Goal: Complete application form

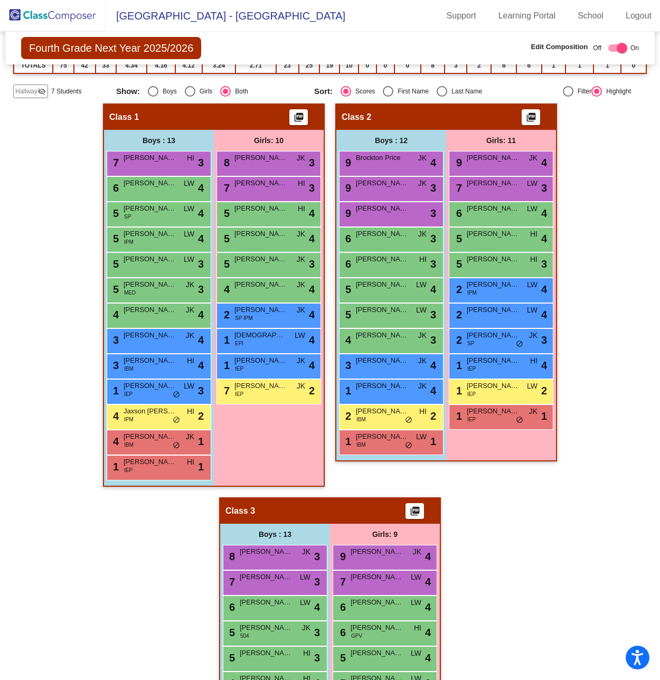
scroll to position [70, 0]
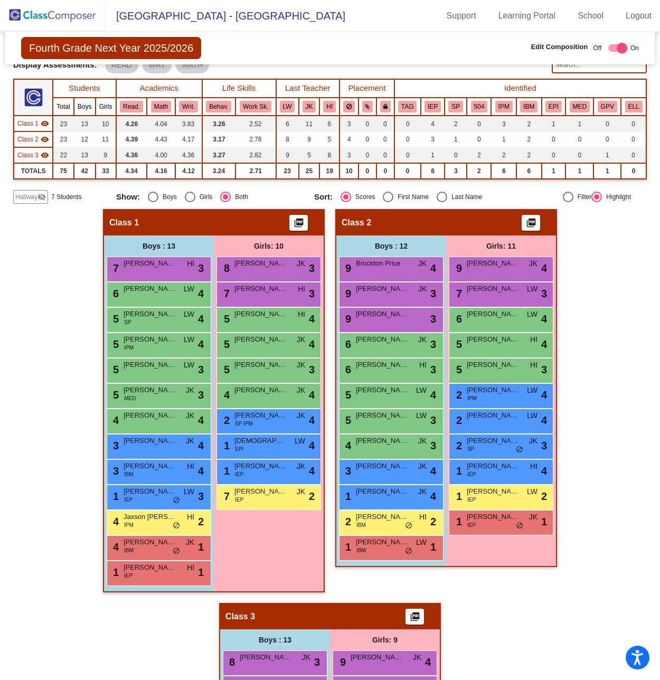
click at [60, 13] on img at bounding box center [53, 15] width 106 height 31
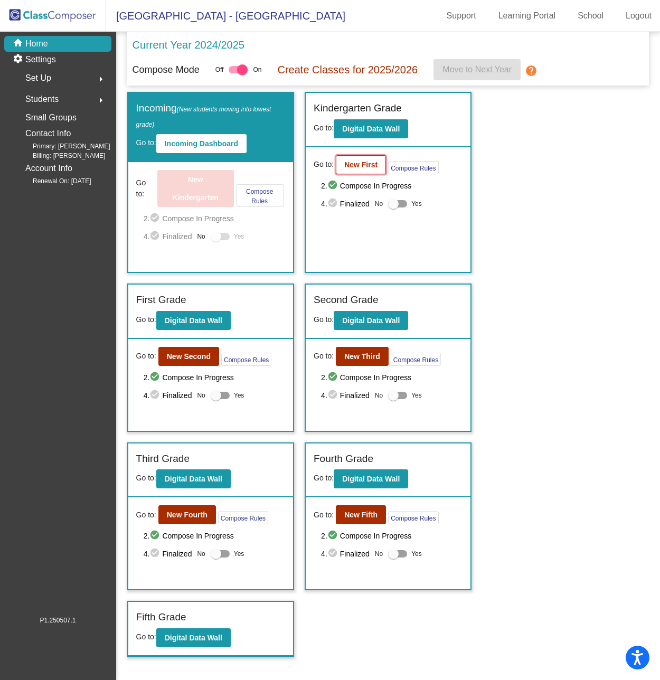
click at [357, 164] on b "New First" at bounding box center [360, 165] width 33 height 8
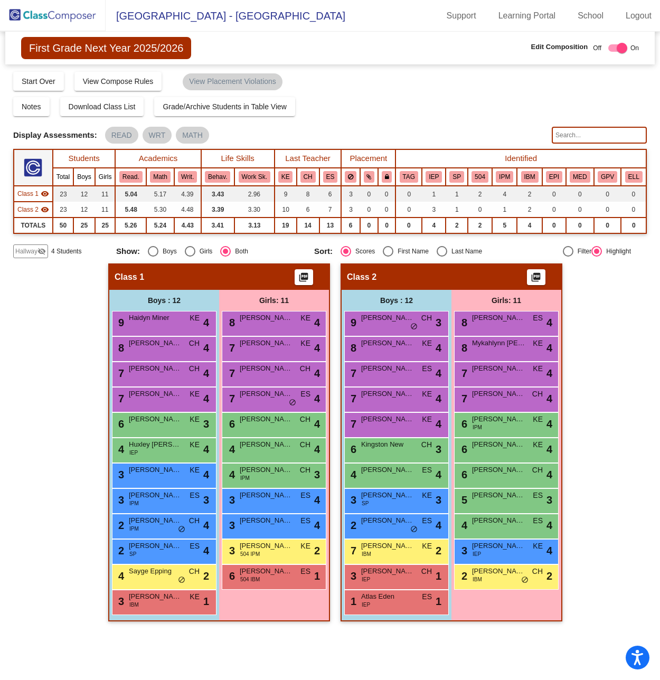
click at [574, 132] on input "text" at bounding box center [599, 135] width 95 height 17
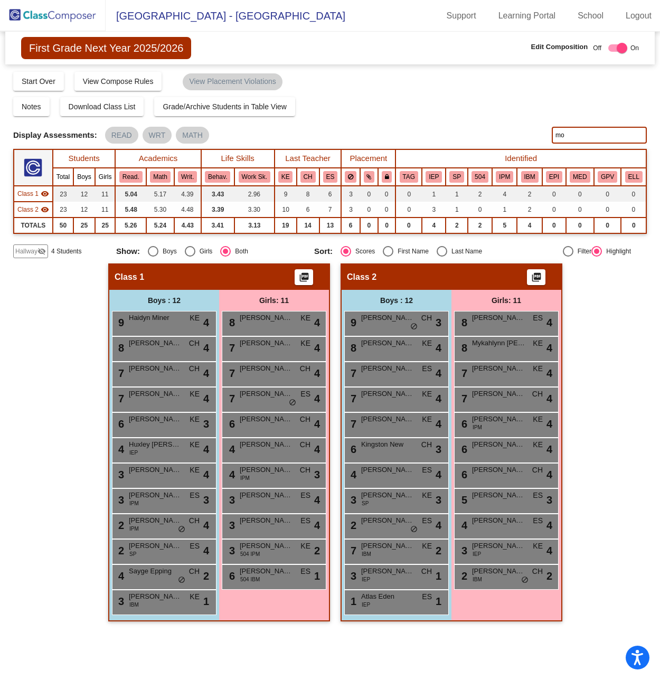
type input "m"
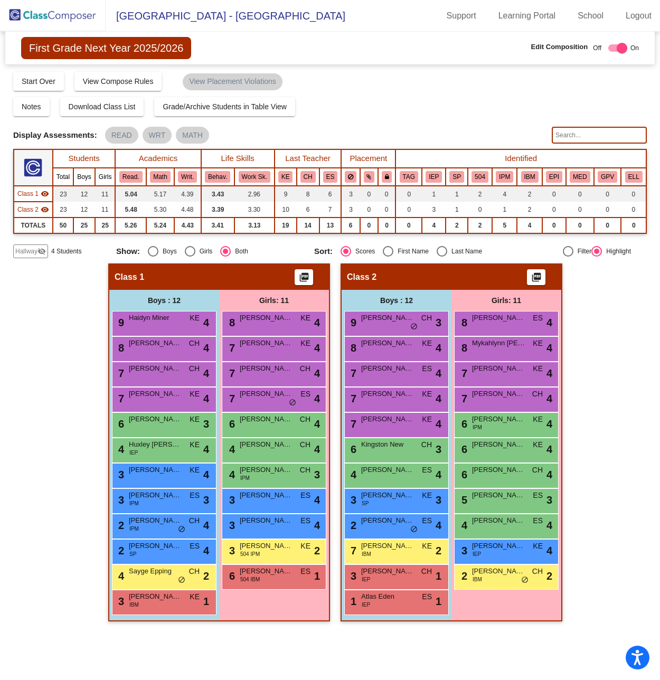
click at [24, 251] on span "Hallway" at bounding box center [26, 252] width 22 height 10
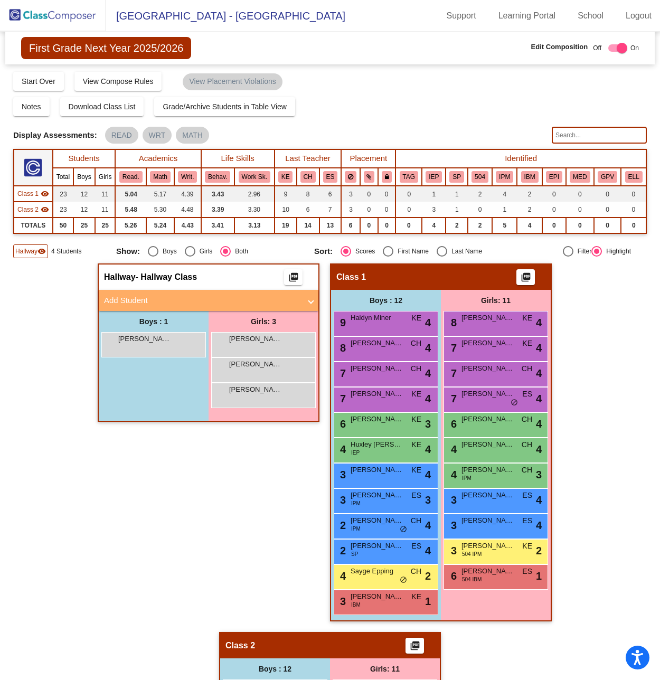
click at [281, 302] on mat-panel-title "Add Student" at bounding box center [202, 301] width 197 height 12
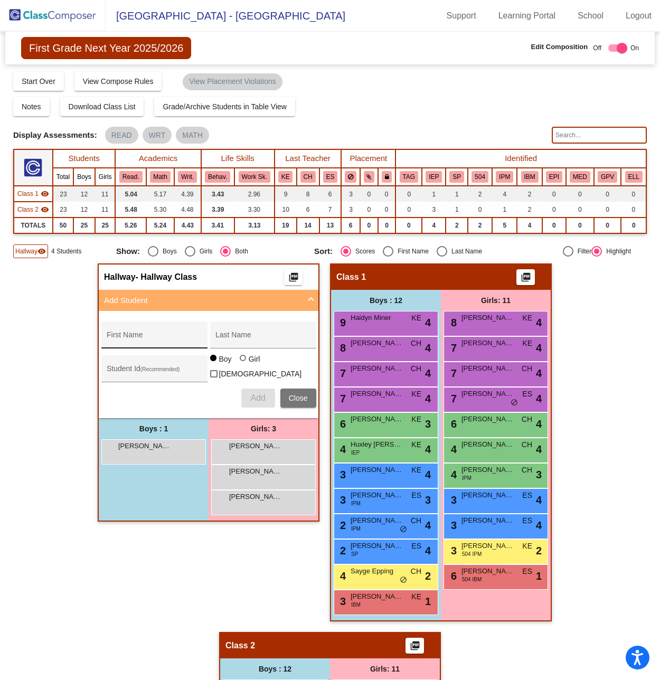
click at [114, 332] on div "First Name" at bounding box center [154, 339] width 95 height 22
type input "[PERSON_NAME]"
type input "415356"
click at [255, 394] on span "Add" at bounding box center [257, 398] width 15 height 9
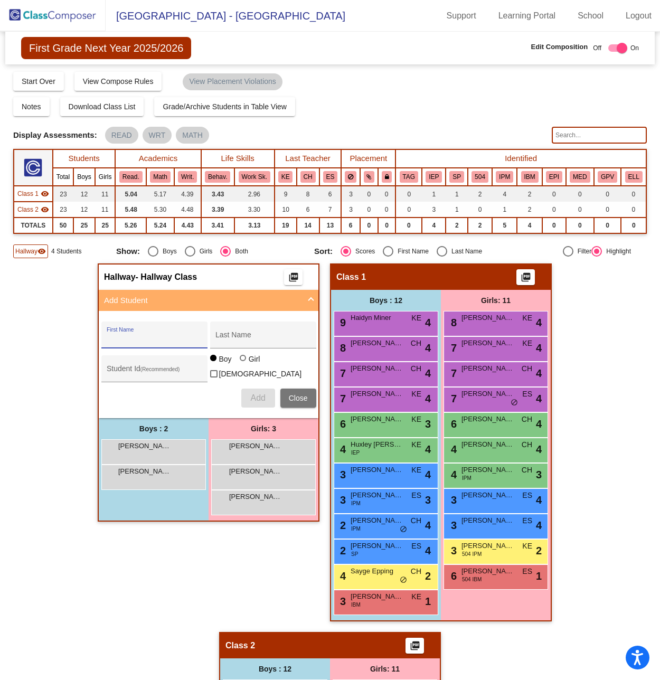
click at [44, 307] on div "Hallway - Hallway Class picture_as_pdf Add Student First Name Last Name Student…" at bounding box center [330, 632] width 634 height 737
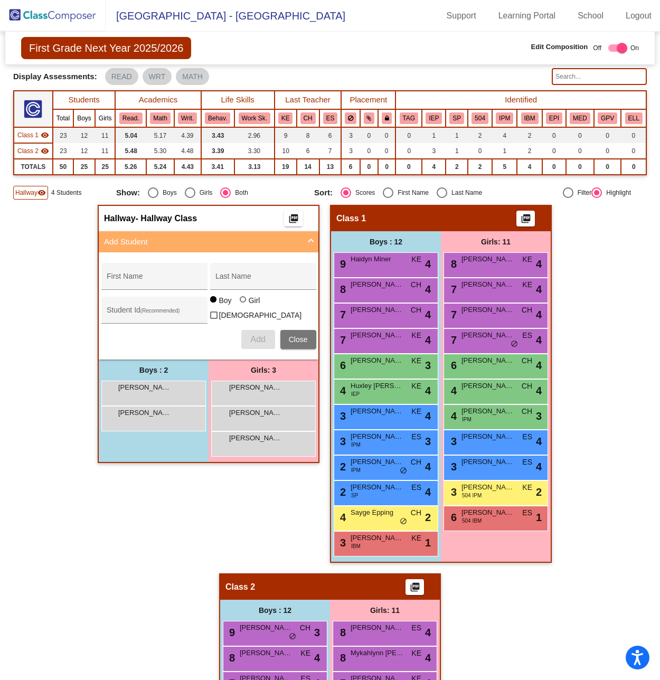
scroll to position [57, 0]
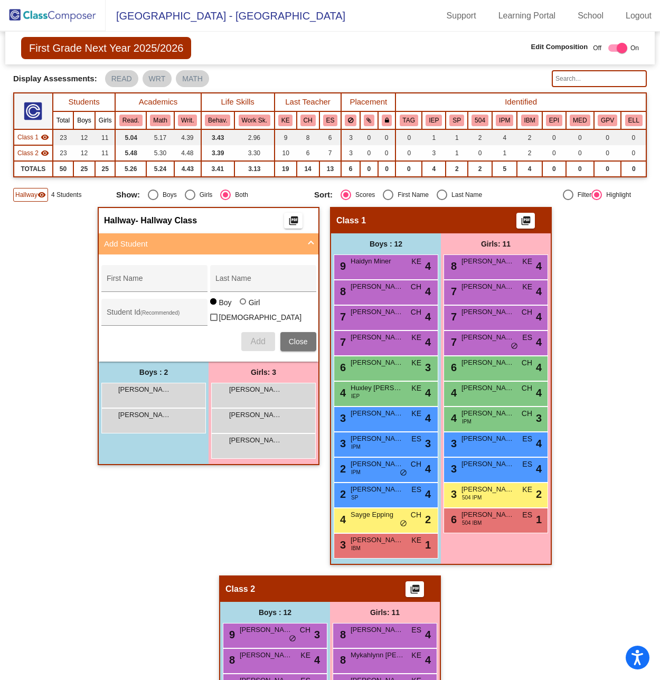
click at [73, 296] on div "Hallway - Hallway Class picture_as_pdf Add Student First Name Last Name Student…" at bounding box center [330, 575] width 634 height 737
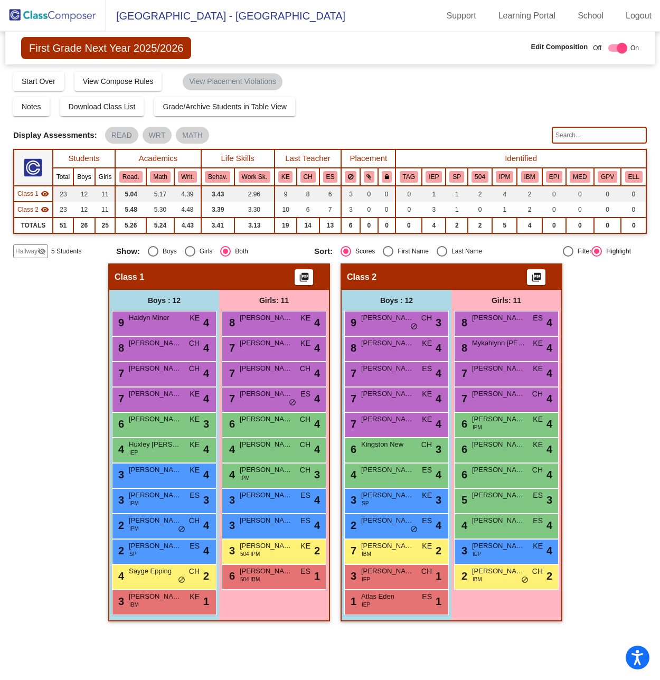
click at [55, 301] on div "Hallway - Hallway Class picture_as_pdf Add Student First Name Last Name Student…" at bounding box center [330, 448] width 634 height 369
click at [39, 12] on img at bounding box center [53, 15] width 106 height 31
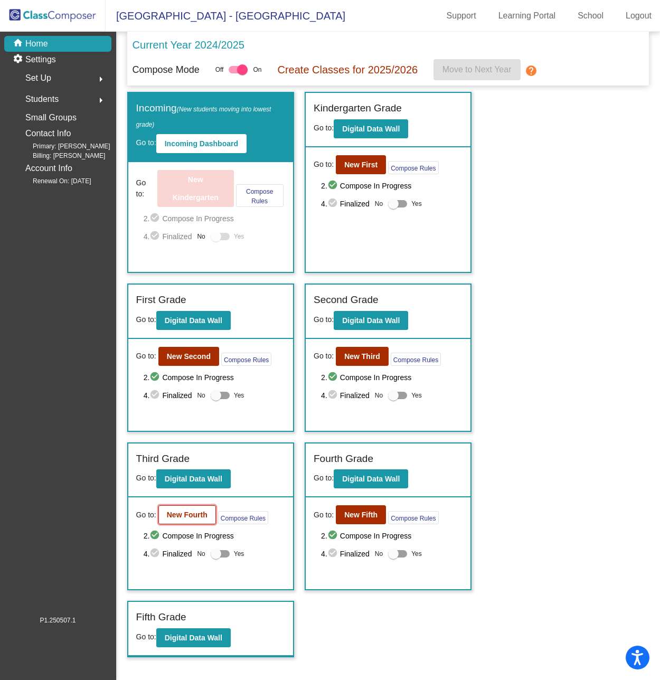
click at [189, 513] on b "New Fourth" at bounding box center [187, 515] width 41 height 8
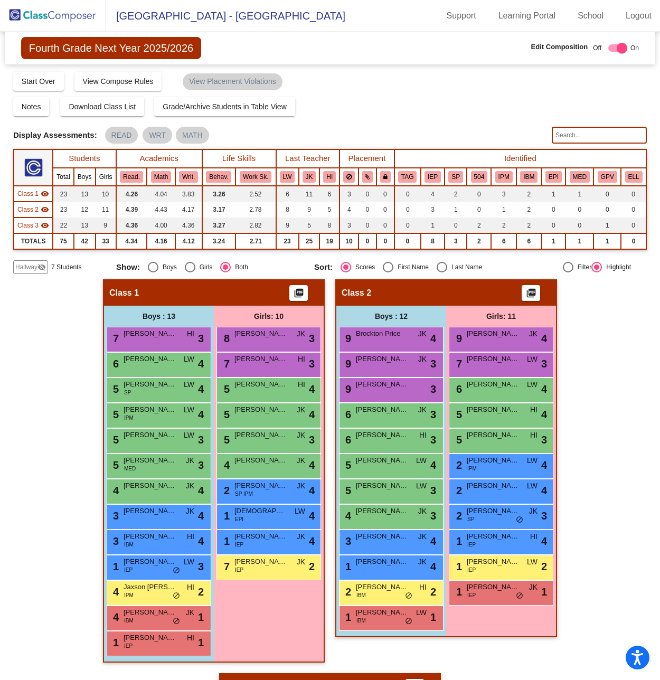
click at [34, 264] on span "Hallway" at bounding box center [26, 268] width 22 height 10
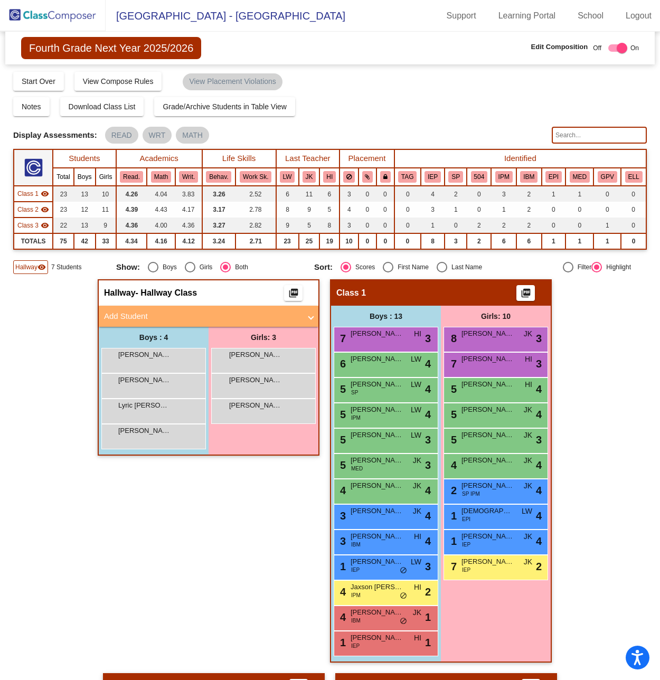
click at [129, 312] on mat-panel-title "Add Student" at bounding box center [202, 317] width 197 height 12
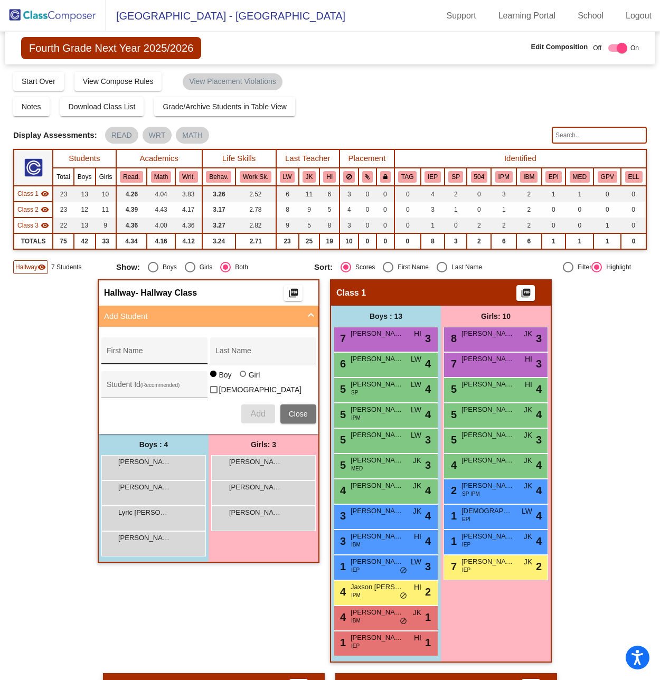
click at [130, 354] on input "First Name" at bounding box center [154, 355] width 95 height 8
click at [147, 348] on div "First Name" at bounding box center [154, 354] width 95 height 22
type input "Elias"
click at [231, 351] on input "Last Name" at bounding box center [263, 355] width 95 height 8
click at [227, 352] on input "Last Name" at bounding box center [263, 355] width 95 height 8
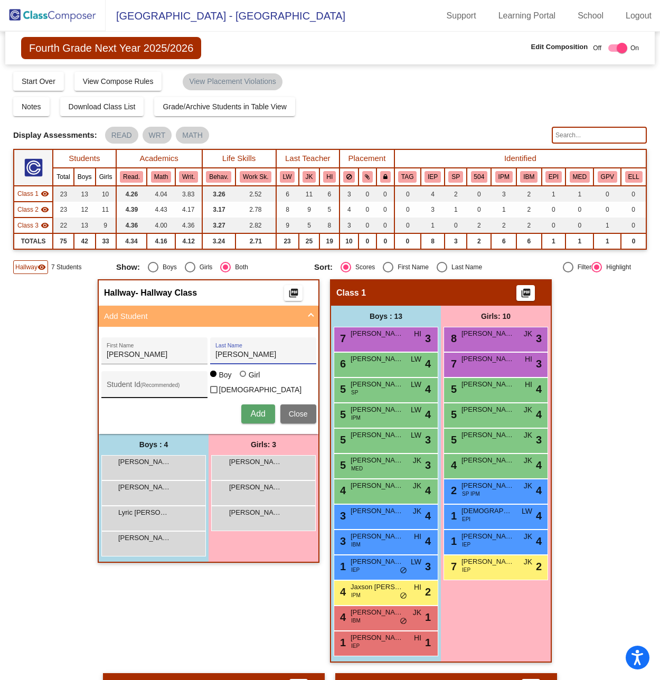
type input "Bednar"
click at [120, 385] on input "Student Id (Recommended)" at bounding box center [154, 389] width 95 height 8
click at [150, 386] on input "308882" at bounding box center [154, 389] width 95 height 8
type input "308882"
click at [255, 412] on span "Add" at bounding box center [257, 413] width 15 height 9
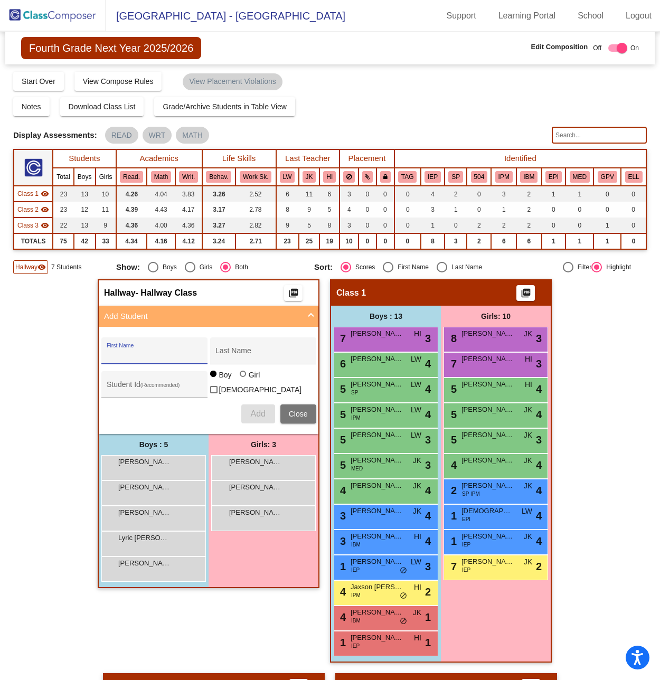
click at [577, 136] on input "text" at bounding box center [599, 135] width 95 height 17
click at [489, 121] on div "Display Scores for Years: 2023 - 2024 2024 - 2025 Grade/Archive Students in Tab…" at bounding box center [330, 172] width 634 height 203
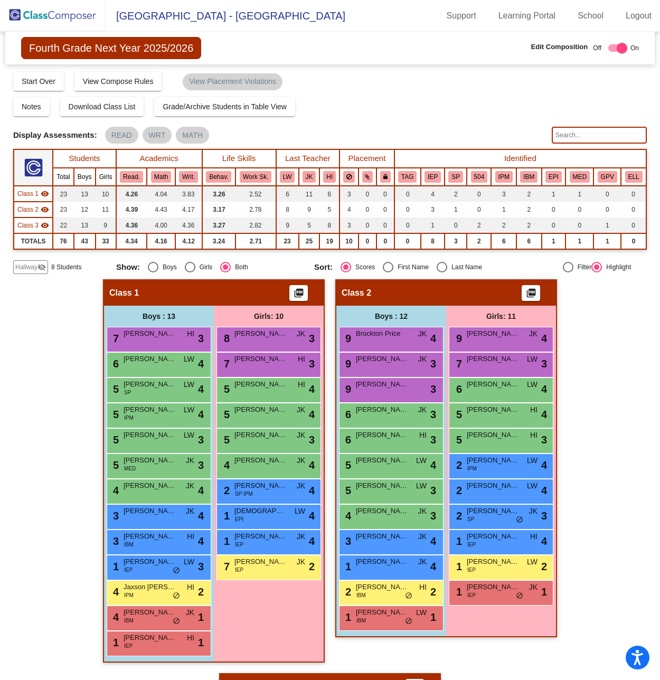
click at [64, 14] on img at bounding box center [53, 15] width 106 height 31
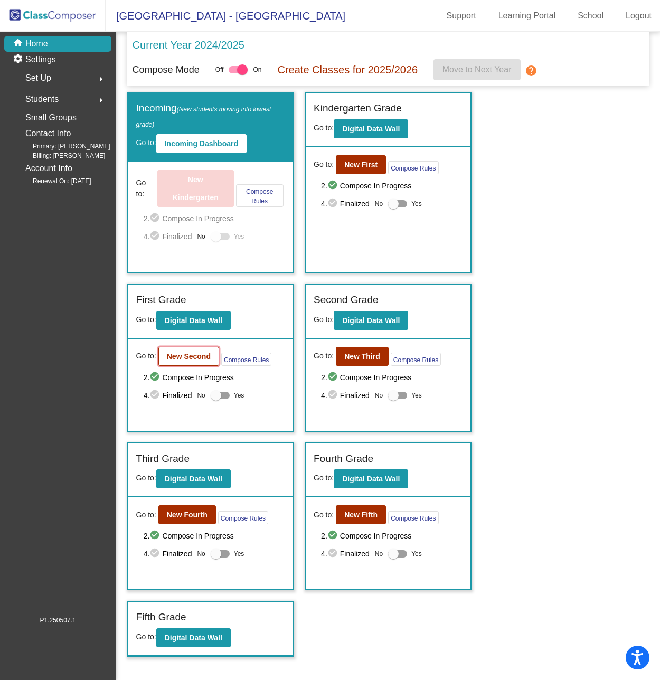
click at [189, 355] on b "New Second" at bounding box center [189, 356] width 44 height 8
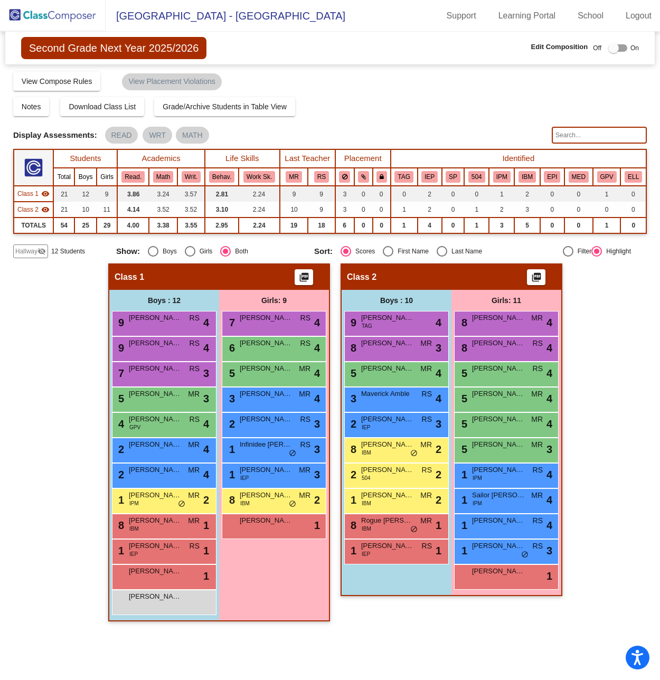
click at [593, 136] on input "text" at bounding box center [599, 135] width 95 height 17
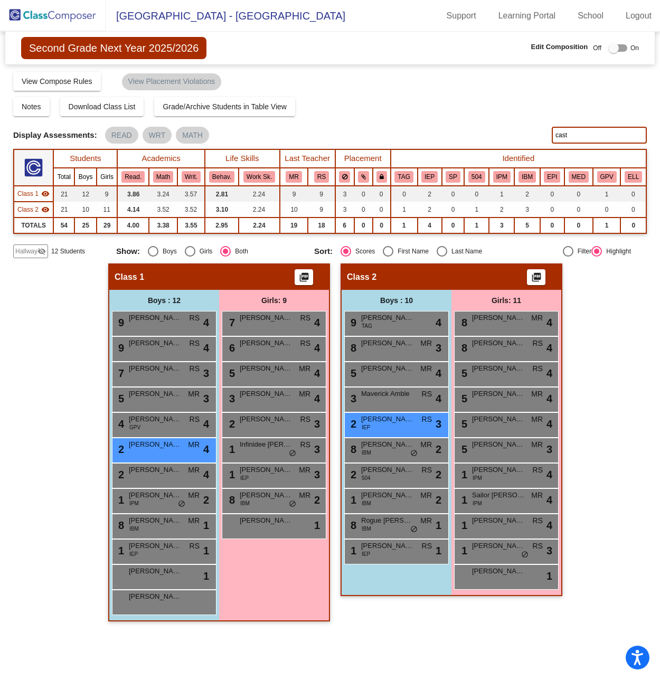
type input "cast"
click at [377, 78] on div "Compose Start Over Submit Classes Compose has been submitted Check for Incomple…" at bounding box center [330, 81] width 634 height 20
click at [50, 15] on img at bounding box center [53, 15] width 106 height 31
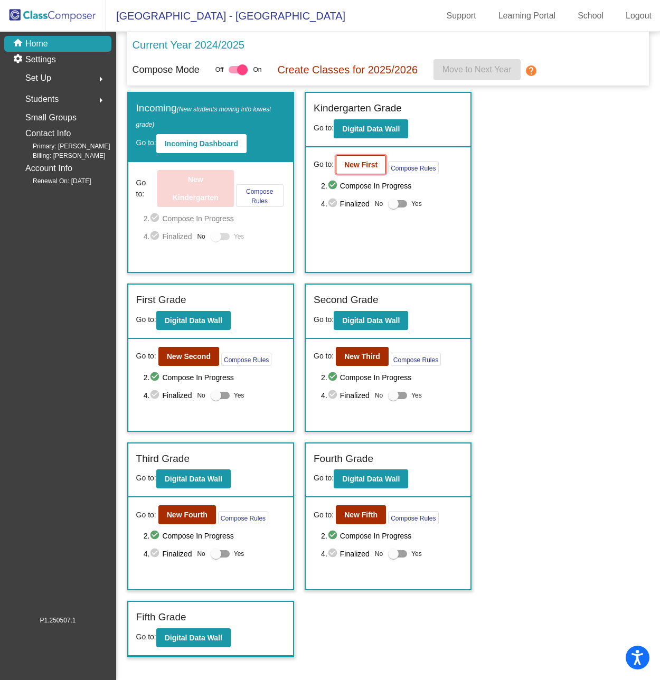
click at [357, 161] on b "New First" at bounding box center [360, 165] width 33 height 8
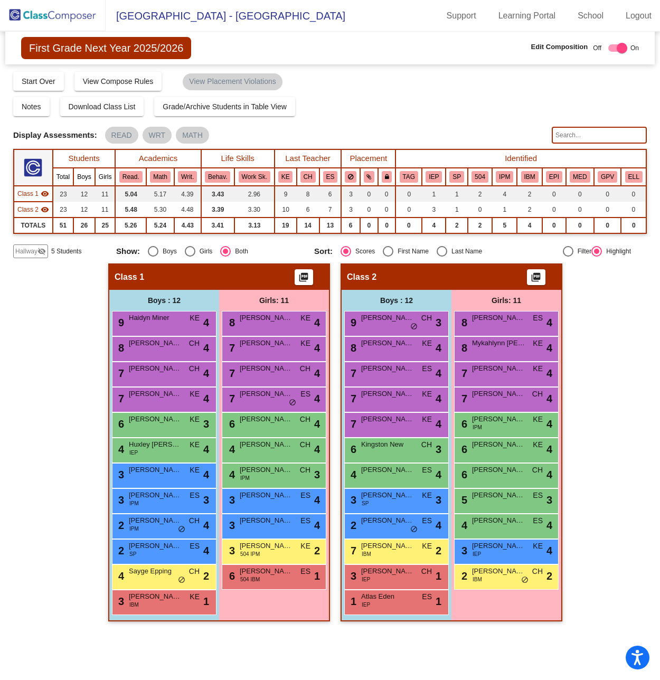
click at [611, 139] on input "text" at bounding box center [599, 135] width 95 height 17
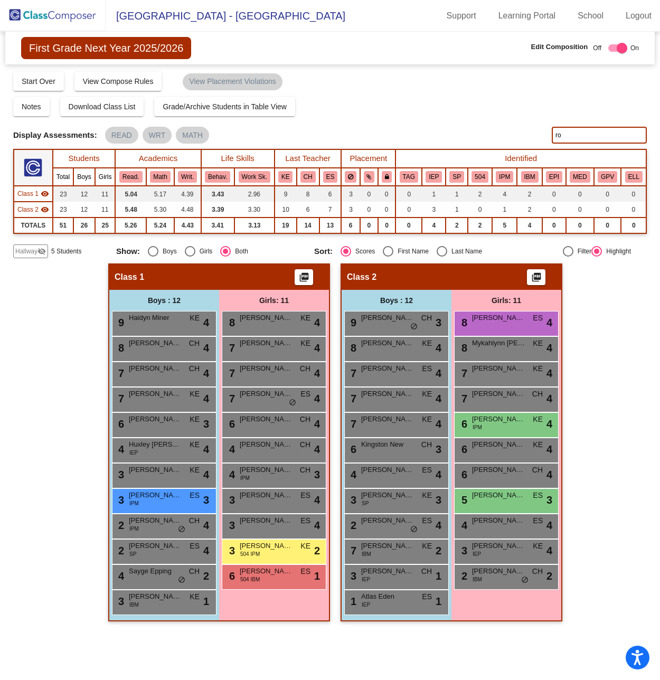
type input "r"
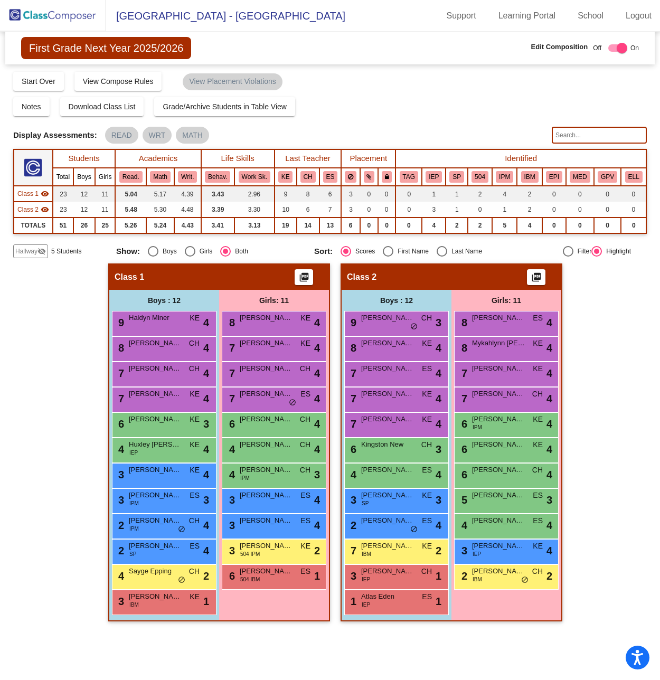
click at [29, 251] on span "Hallway" at bounding box center [26, 252] width 22 height 10
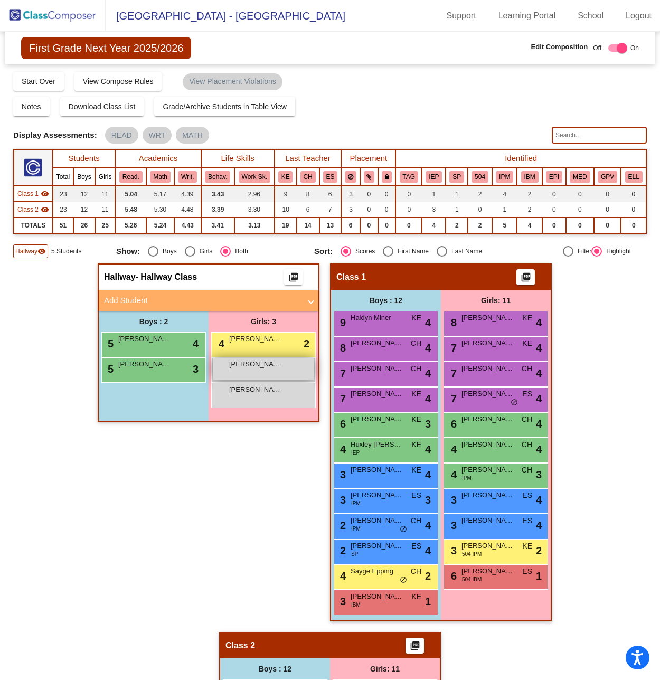
click at [263, 368] on span "[PERSON_NAME]" at bounding box center [255, 364] width 53 height 11
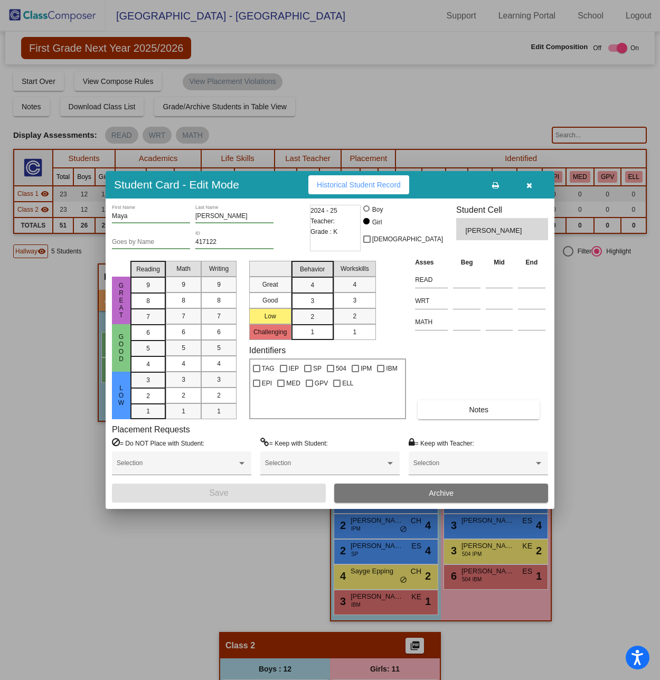
click at [531, 185] on icon "button" at bounding box center [530, 185] width 6 height 7
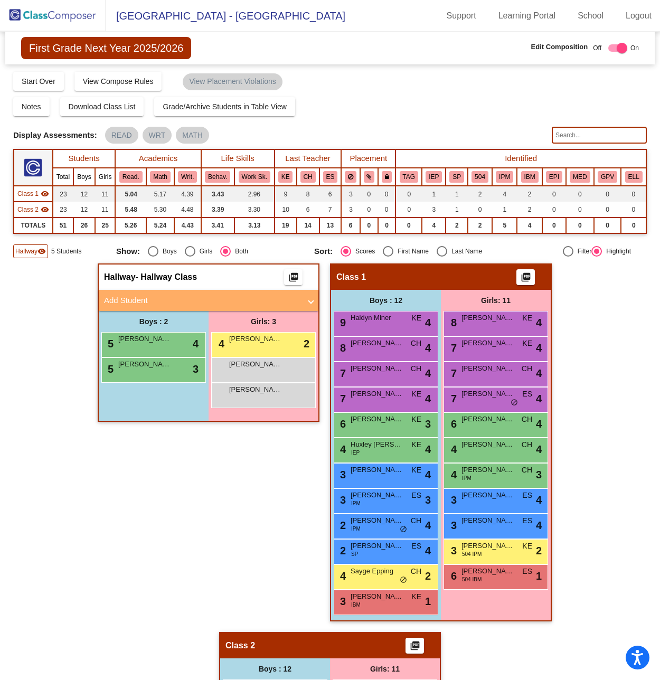
click at [426, 93] on div "Display Scores for Years: 2023 - 2024 2024 - 2025 Grade/Archive Students in Tab…" at bounding box center [330, 165] width 634 height 188
click at [62, 13] on img at bounding box center [53, 15] width 106 height 31
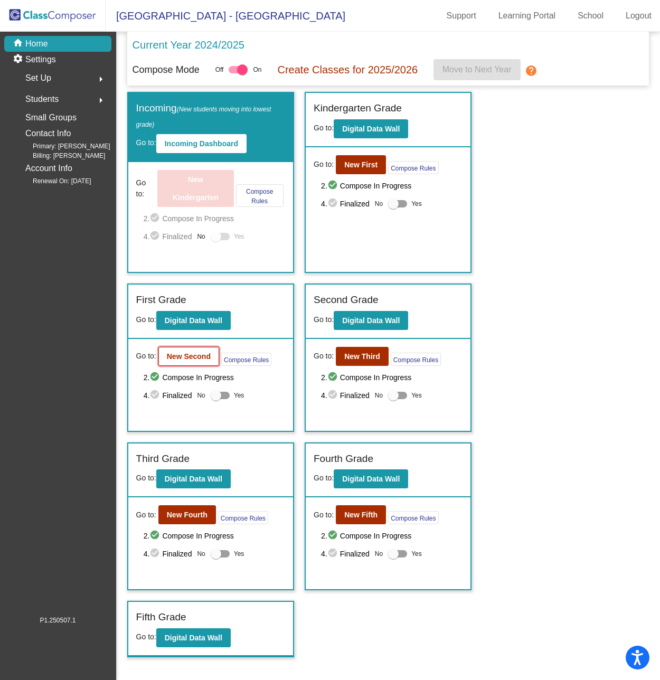
click at [188, 358] on b "New Second" at bounding box center [189, 356] width 44 height 8
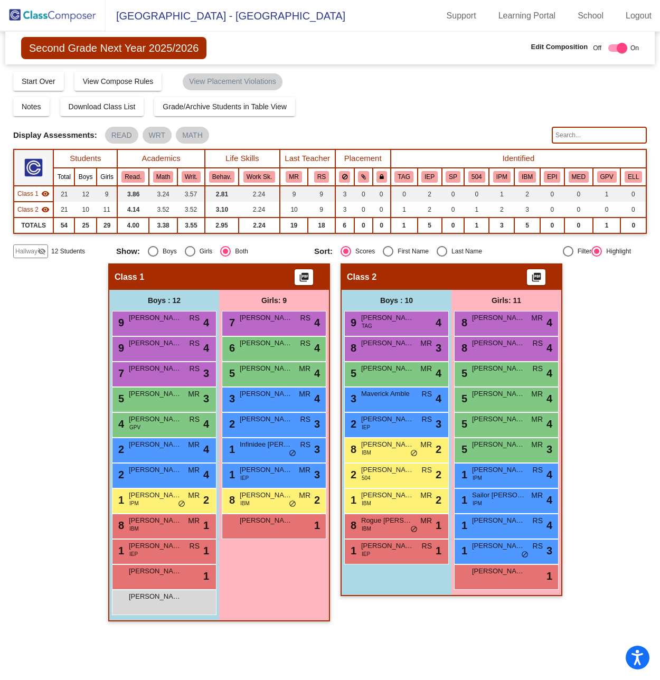
click at [574, 132] on input "text" at bounding box center [599, 135] width 95 height 17
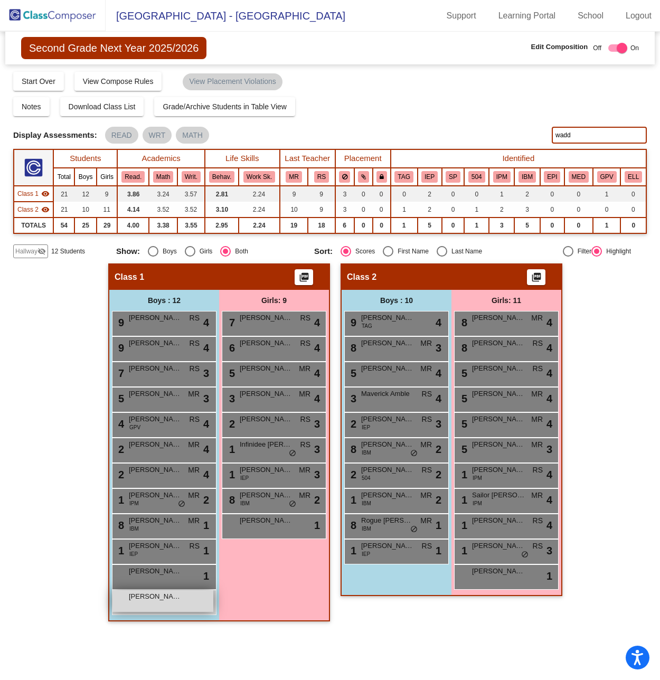
type input "wadd"
click at [178, 610] on div "Caleb Waddell lock do_not_disturb_alt" at bounding box center [163, 602] width 101 height 22
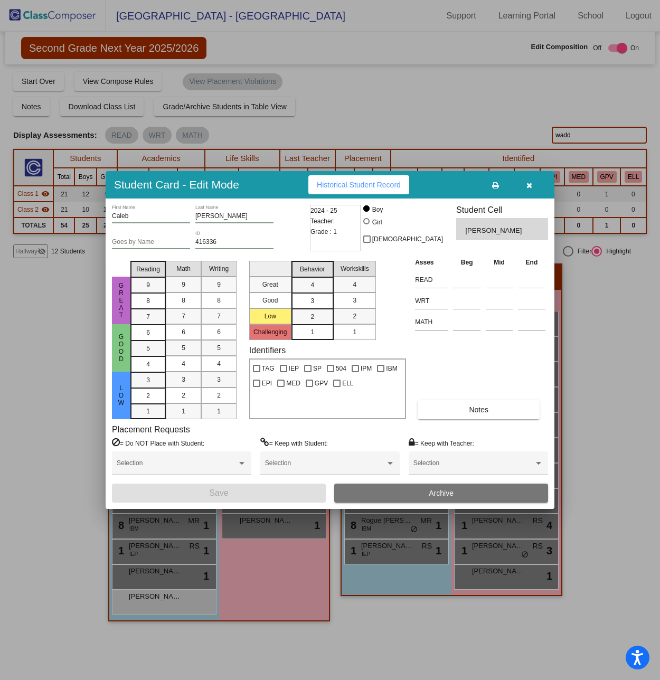
click at [530, 184] on icon "button" at bounding box center [530, 185] width 6 height 7
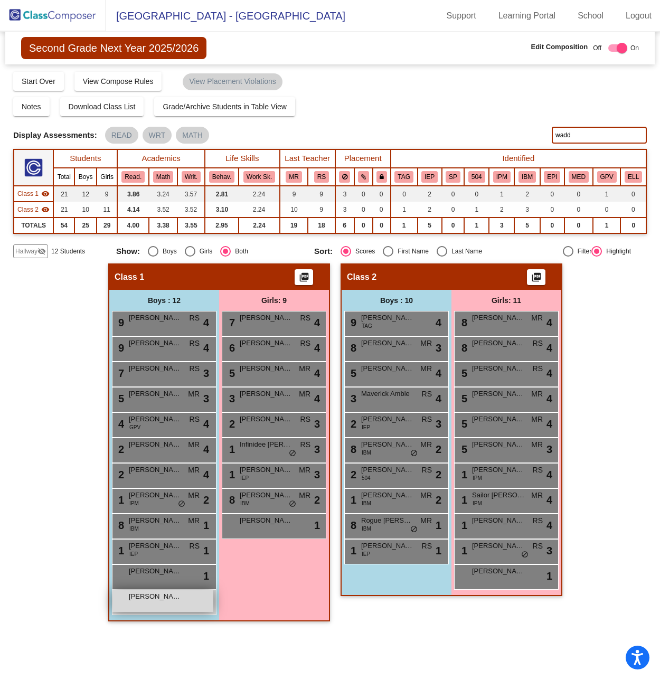
click at [183, 600] on div "Caleb Waddell lock do_not_disturb_alt" at bounding box center [163, 602] width 101 height 22
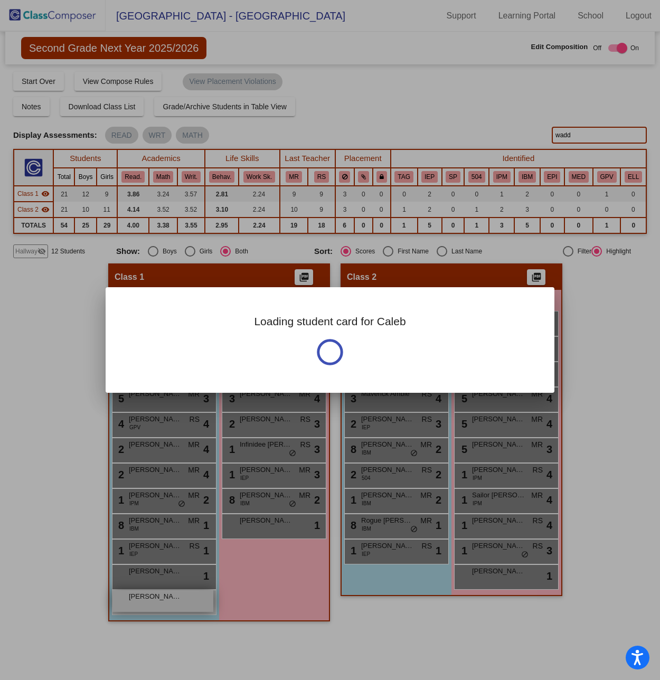
click at [183, 600] on div at bounding box center [330, 340] width 660 height 680
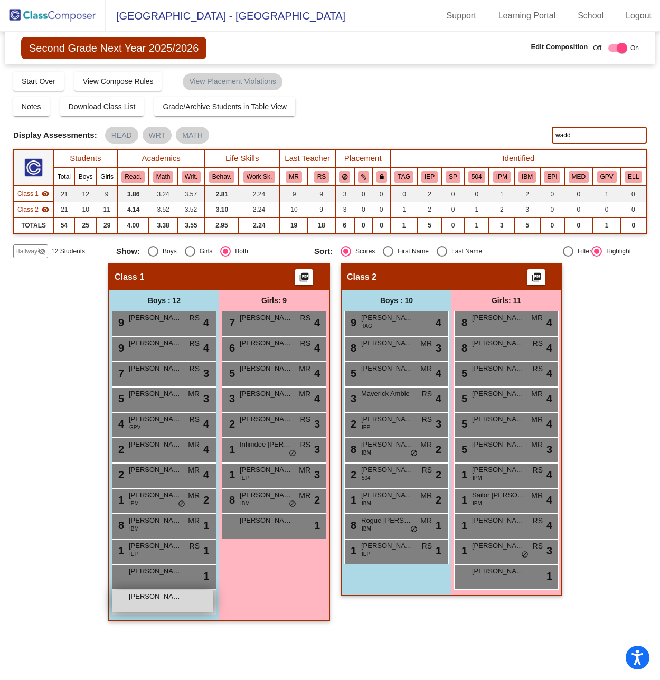
click at [183, 597] on div "Caleb Waddell lock do_not_disturb_alt" at bounding box center [163, 602] width 101 height 22
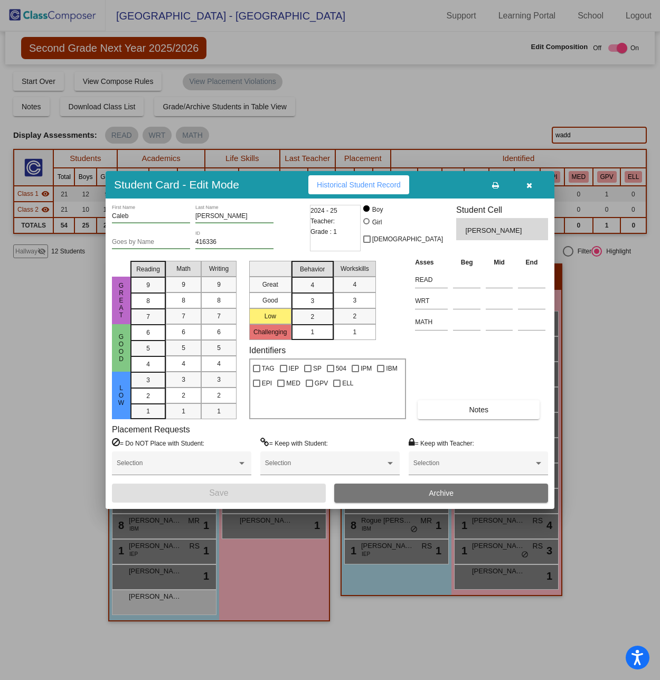
click at [530, 185] on icon "button" at bounding box center [530, 185] width 6 height 7
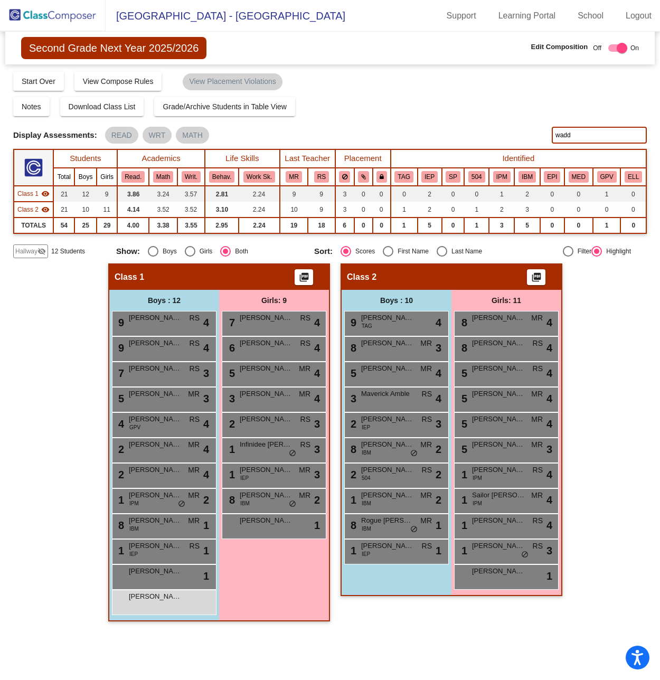
click at [60, 16] on img at bounding box center [53, 15] width 106 height 31
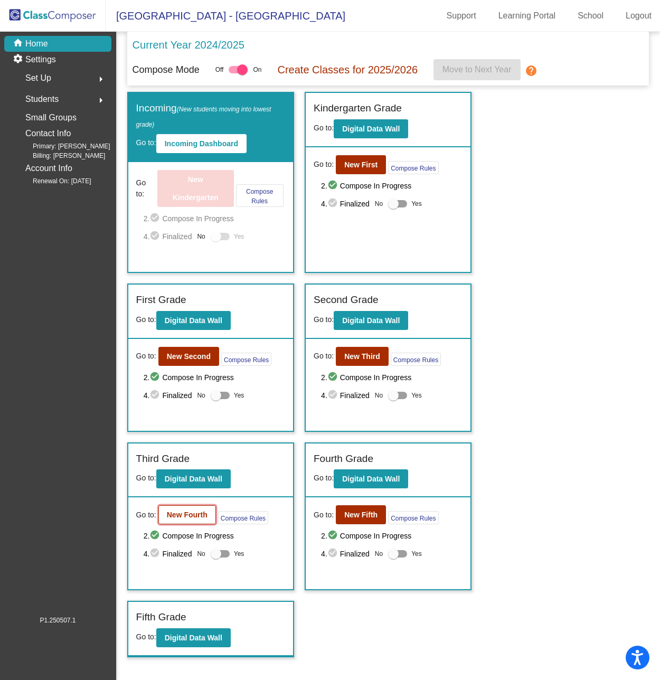
click at [187, 515] on b "New Fourth" at bounding box center [187, 515] width 41 height 8
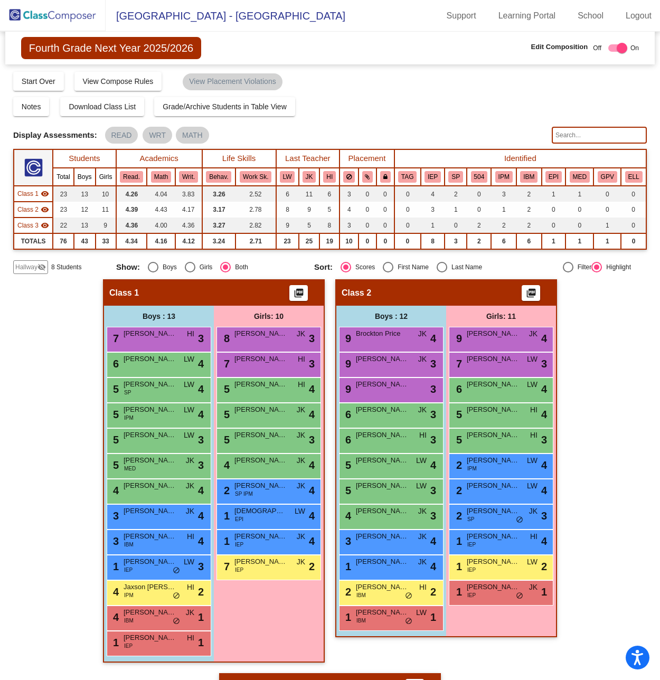
click at [60, 266] on span "8 Students" at bounding box center [66, 268] width 30 height 10
click at [36, 266] on span "Hallway" at bounding box center [26, 268] width 22 height 10
click at [563, 135] on input "text" at bounding box center [599, 135] width 95 height 17
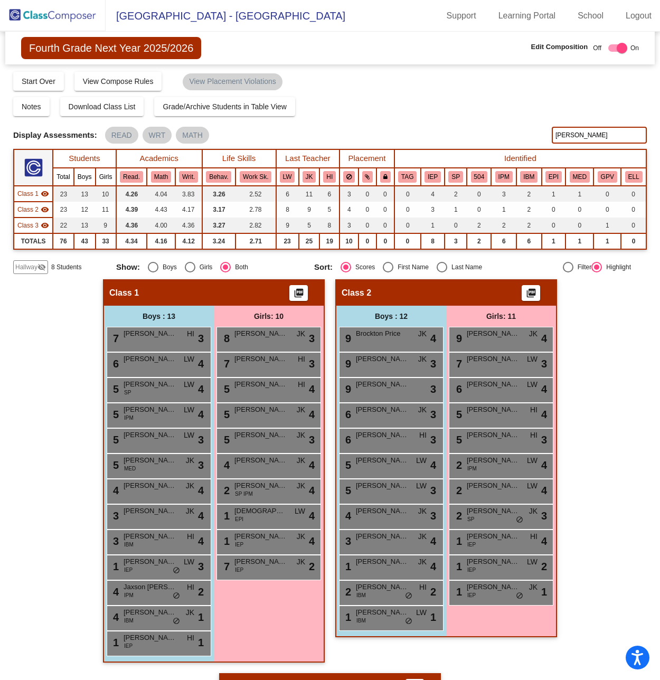
type input "ward"
click at [472, 122] on div "Display Scores for Years: 2023 - 2024 2024 - 2025 Grade/Archive Students in Tab…" at bounding box center [330, 172] width 634 height 203
click at [30, 268] on span "Hallway" at bounding box center [26, 268] width 22 height 10
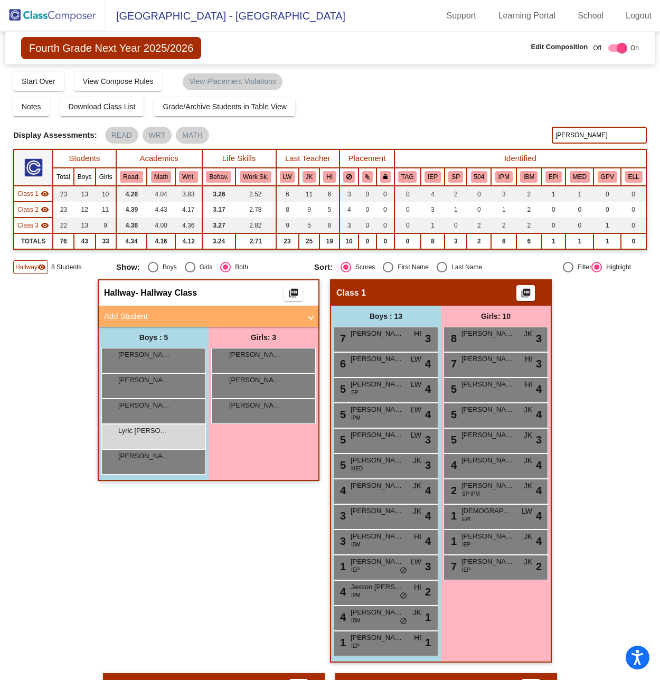
click at [407, 133] on div "Display Assessments: READ WRT MATH" at bounding box center [278, 135] width 531 height 17
drag, startPoint x: 577, startPoint y: 135, endPoint x: 415, endPoint y: 130, distance: 162.2
click at [415, 130] on div "Display Scores for Years: 2023 - 2024 2024 - 2025 Display Assessments: READ WRT…" at bounding box center [330, 135] width 634 height 17
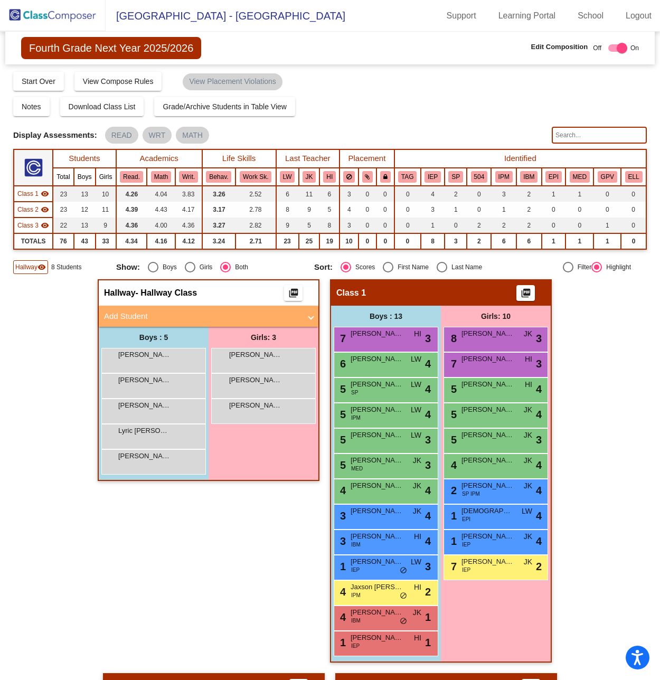
click at [379, 87] on div "Compose Start Over Submit Classes Compose has been submitted Check for Incomple…" at bounding box center [330, 81] width 634 height 20
